Goal: Task Accomplishment & Management: Use online tool/utility

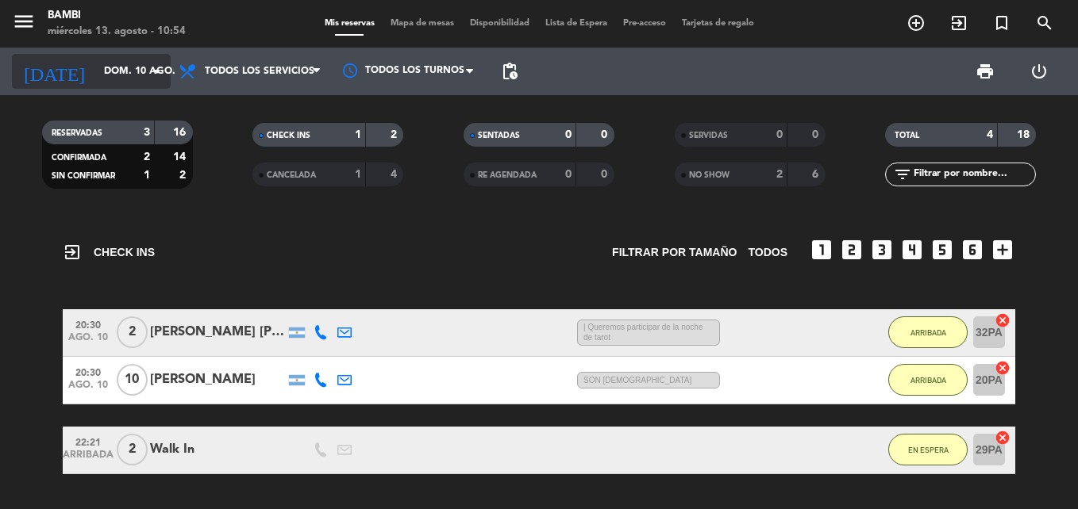
click at [160, 71] on icon "arrow_drop_down" at bounding box center [157, 71] width 19 height 19
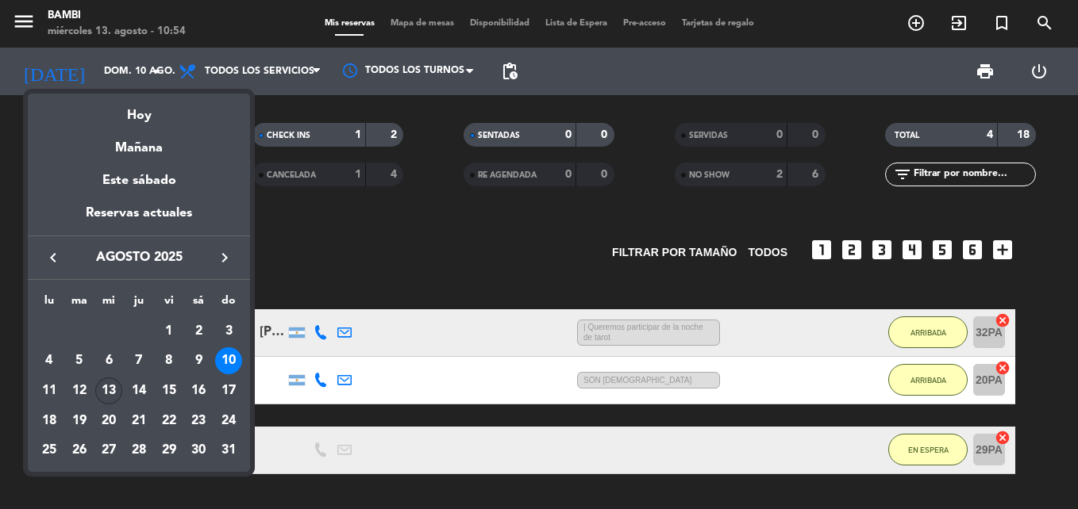
click at [110, 391] on div "13" at bounding box center [108, 391] width 27 height 27
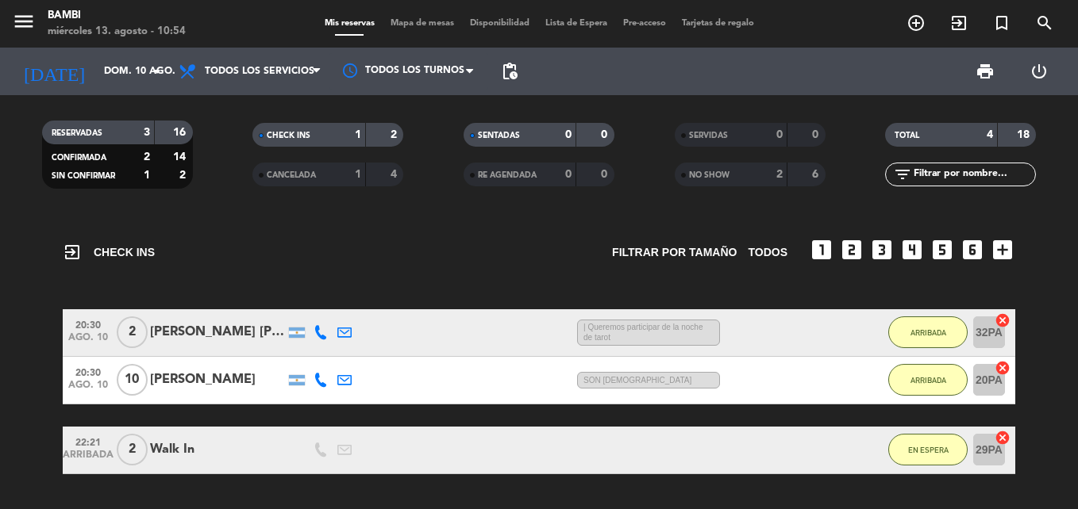
type input "mié. 13 ago."
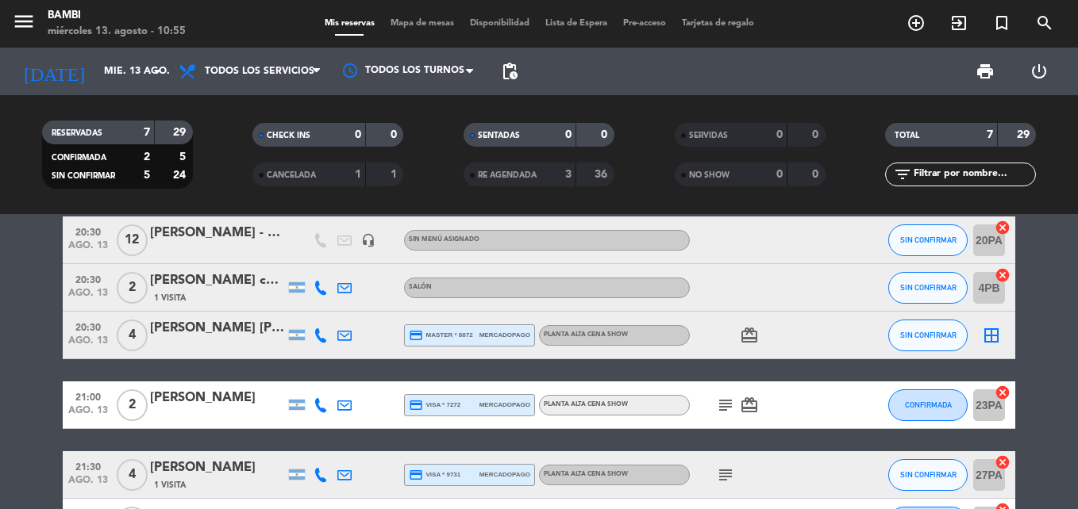
scroll to position [30, 0]
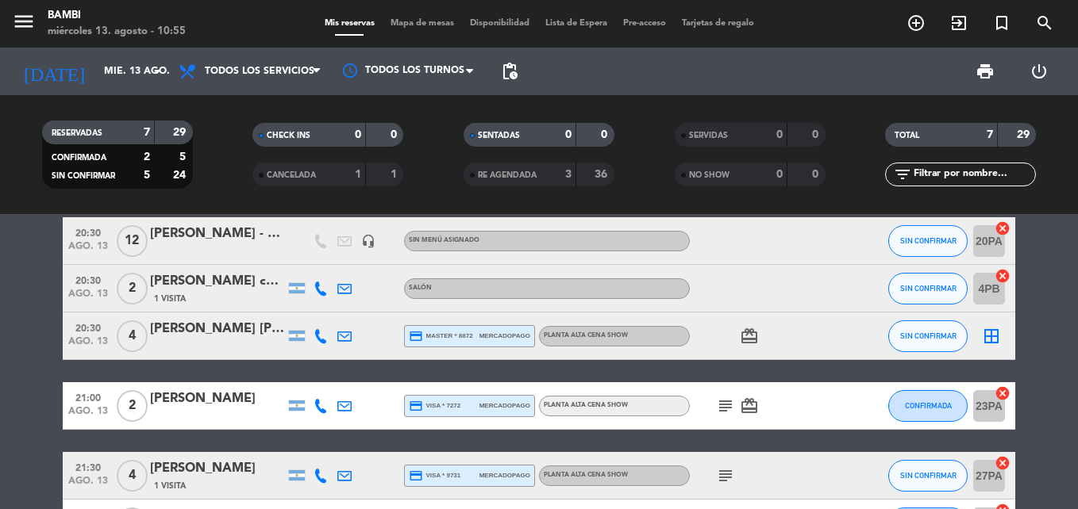
click at [991, 336] on icon "border_all" at bounding box center [991, 336] width 19 height 19
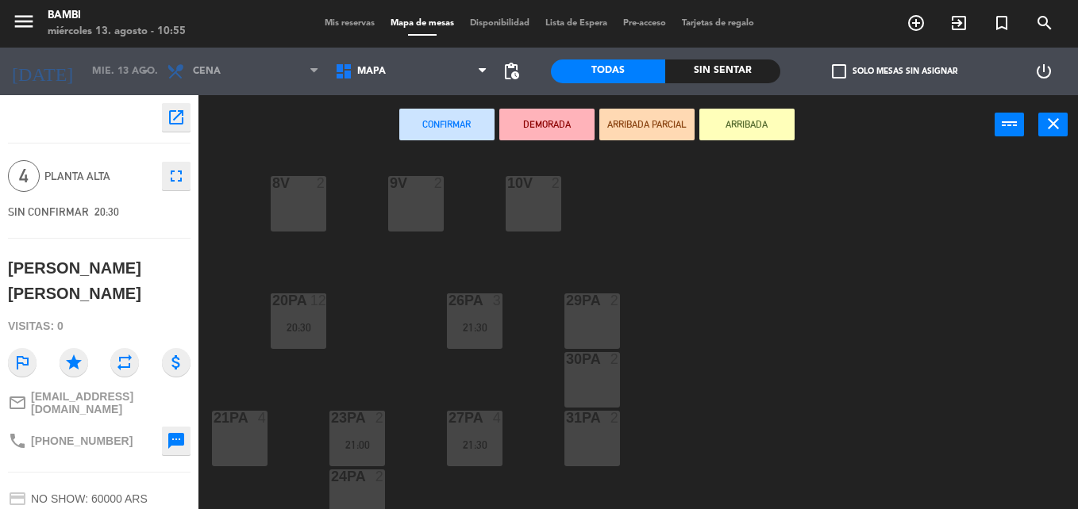
scroll to position [536, 0]
click at [593, 298] on div at bounding box center [592, 300] width 26 height 14
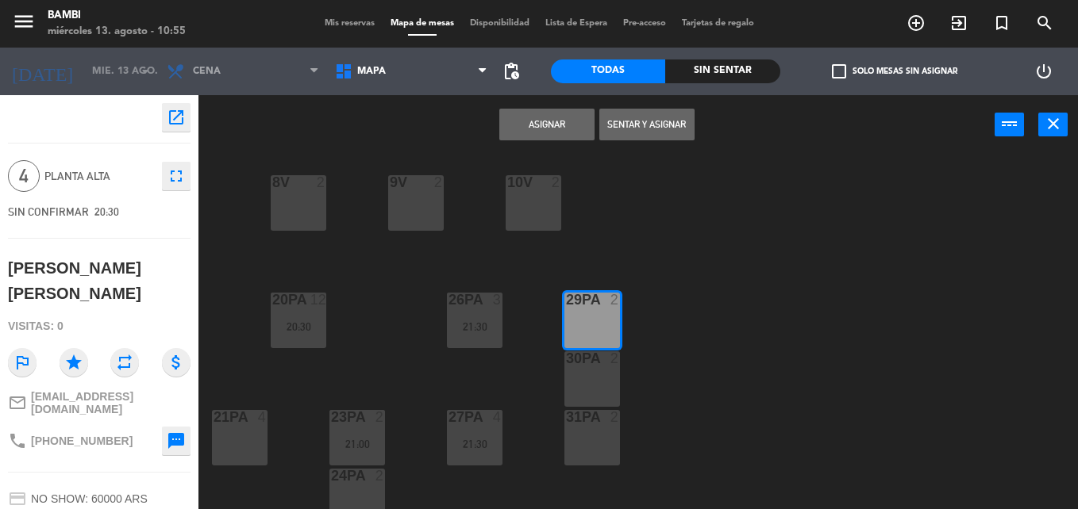
click at [593, 371] on div "30PA 2" at bounding box center [592, 380] width 56 height 56
click at [541, 125] on button "Asignar" at bounding box center [546, 125] width 95 height 32
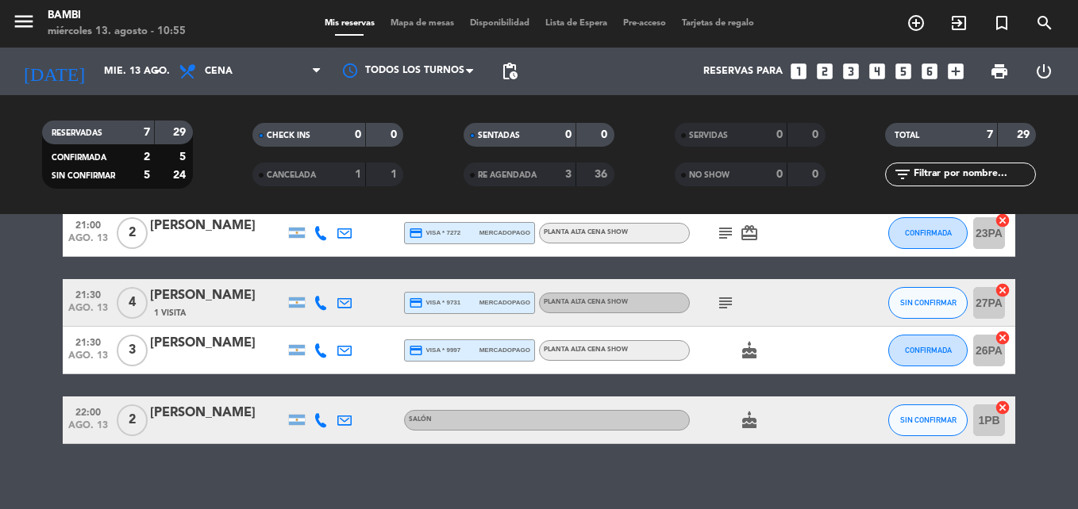
scroll to position [257, 0]
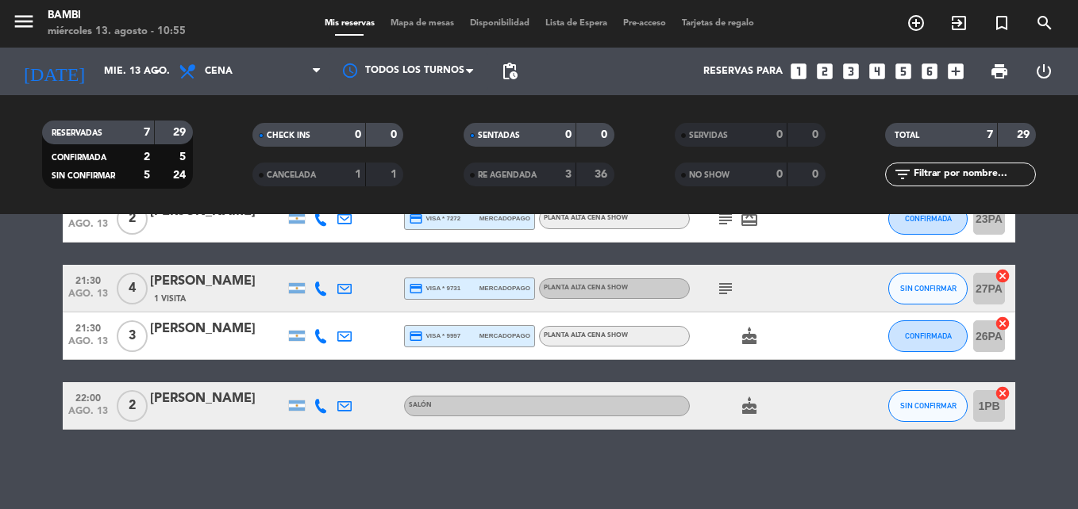
click at [751, 406] on icon "cake" at bounding box center [749, 406] width 19 height 19
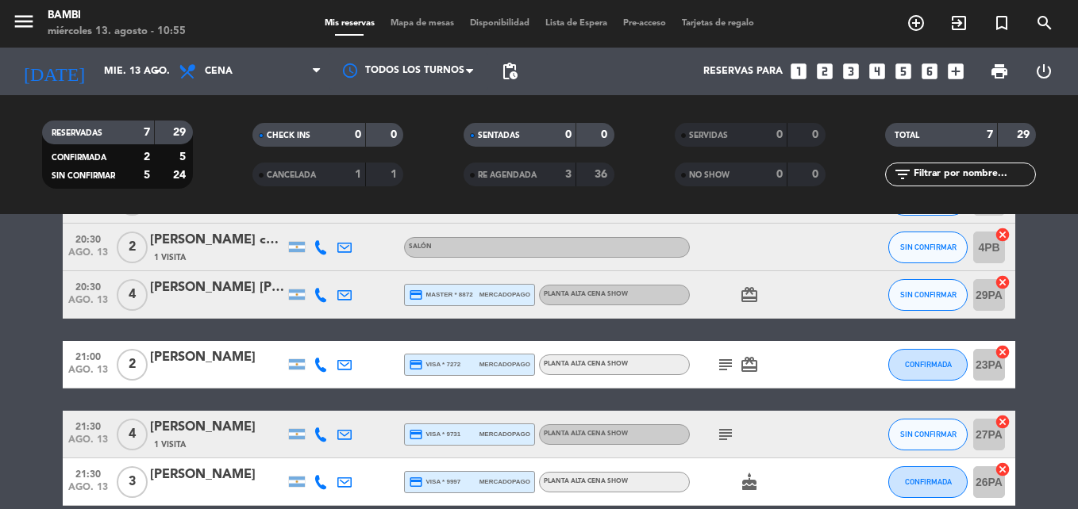
scroll to position [0, 0]
